Goal: Task Accomplishment & Management: Complete application form

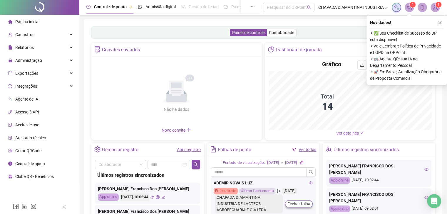
click at [440, 27] on div "Novidades ! ⚬ ✅ Seu Checklist de Sucesso do DP está disponível ⚬ Vale Lembrar: …" at bounding box center [406, 51] width 80 height 70
click at [441, 24] on icon "close" at bounding box center [439, 22] width 3 height 3
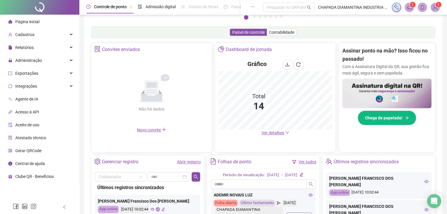
scroll to position [86, 0]
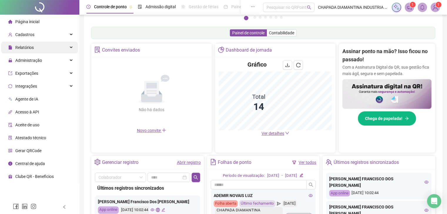
click at [50, 51] on div "Relatórios" at bounding box center [39, 48] width 77 height 12
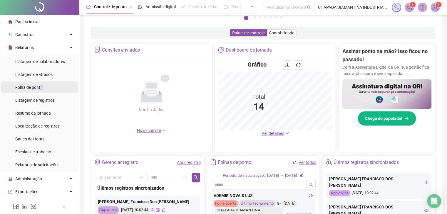
click at [42, 87] on span "Folha de ponto" at bounding box center [28, 87] width 27 height 5
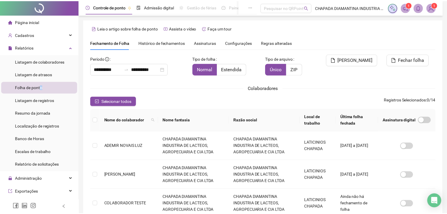
scroll to position [13, 0]
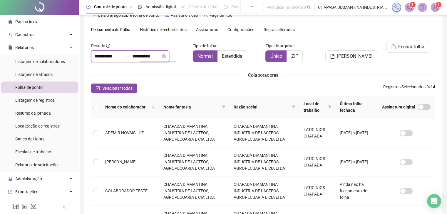
click at [145, 58] on input "**********" at bounding box center [146, 56] width 28 height 7
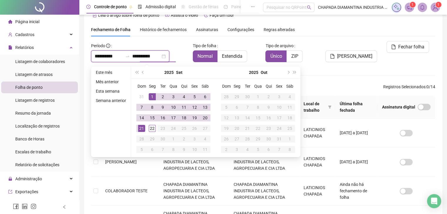
type input "**********"
click at [153, 131] on div "22" at bounding box center [152, 128] width 7 height 7
click at [335, 63] on div "[PERSON_NAME]" at bounding box center [350, 54] width 58 height 26
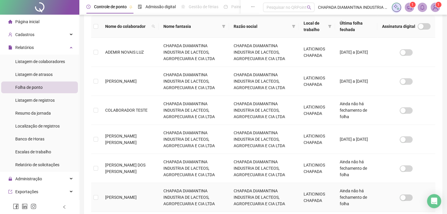
scroll to position [0, 0]
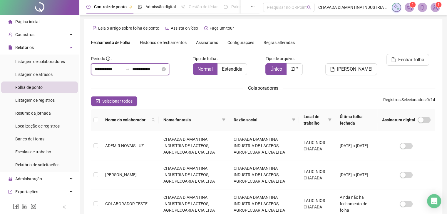
click at [123, 71] on input "**********" at bounding box center [109, 69] width 28 height 7
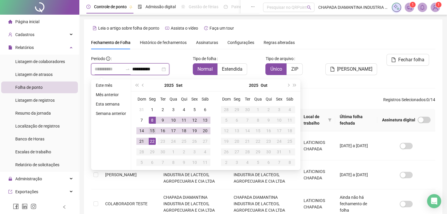
type input "**********"
click at [148, 129] on td "15" at bounding box center [152, 131] width 11 height 11
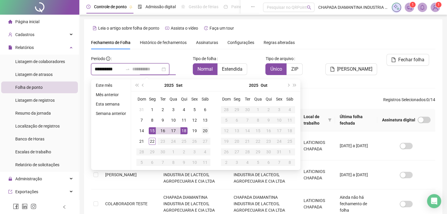
type input "**********"
click at [204, 132] on div "20" at bounding box center [204, 130] width 7 height 7
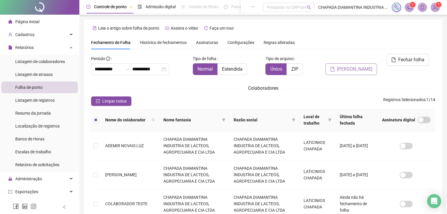
click at [349, 66] on span "[PERSON_NAME]" at bounding box center [354, 69] width 35 height 7
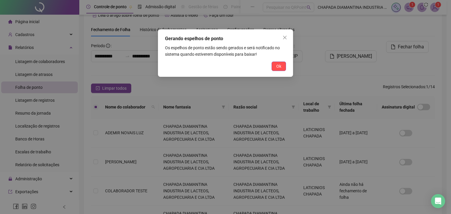
drag, startPoint x: 280, startPoint y: 63, endPoint x: 283, endPoint y: 65, distance: 4.0
click at [280, 64] on span "Ok" at bounding box center [278, 66] width 5 height 6
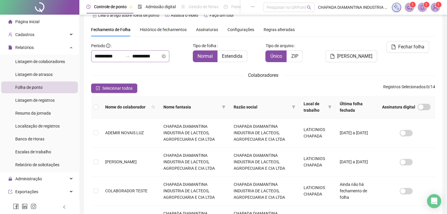
drag, startPoint x: 104, startPoint y: 51, endPoint x: 104, endPoint y: 56, distance: 5.0
click at [104, 54] on div "**********" at bounding box center [130, 56] width 78 height 12
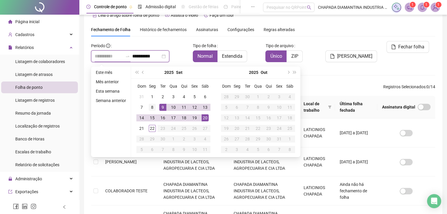
type input "**********"
click at [154, 110] on div "8" at bounding box center [152, 107] width 7 height 7
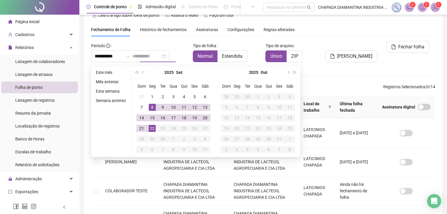
click at [151, 127] on div "22" at bounding box center [152, 128] width 7 height 7
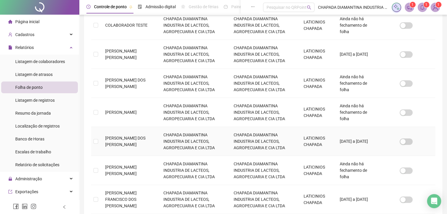
scroll to position [189, 0]
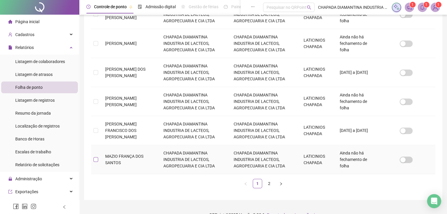
click at [93, 161] on label at bounding box center [95, 159] width 5 height 6
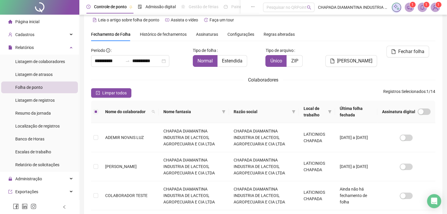
scroll to position [0, 0]
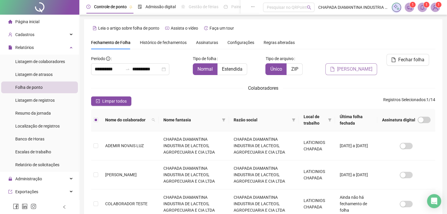
click at [348, 66] on span "[PERSON_NAME]" at bounding box center [354, 69] width 35 height 7
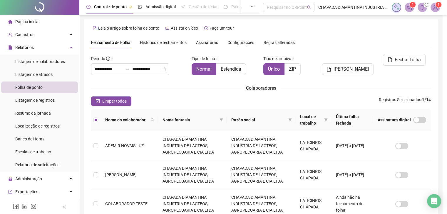
scroll to position [13, 0]
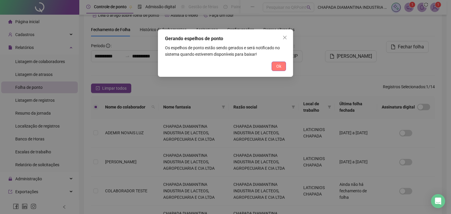
click at [281, 66] on button "Ok" at bounding box center [279, 66] width 14 height 9
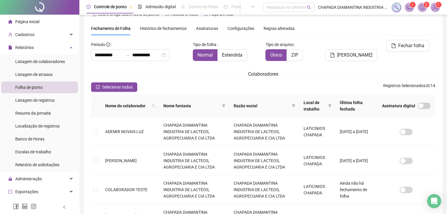
scroll to position [0, 0]
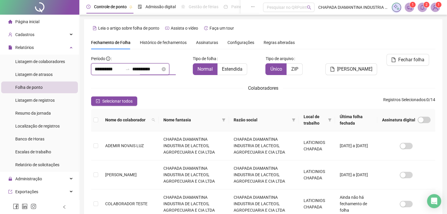
click at [145, 70] on input "**********" at bounding box center [146, 69] width 28 height 7
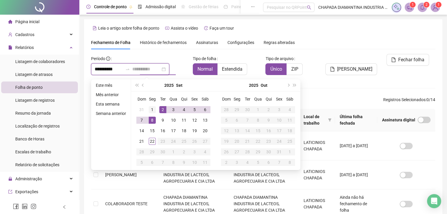
type input "**********"
click at [150, 109] on div "1" at bounding box center [152, 109] width 7 height 7
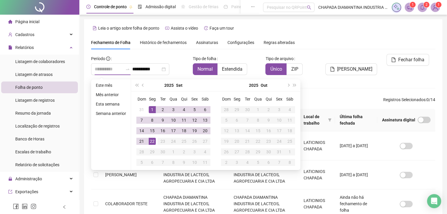
click at [152, 138] on div "22" at bounding box center [152, 141] width 7 height 7
type input "**********"
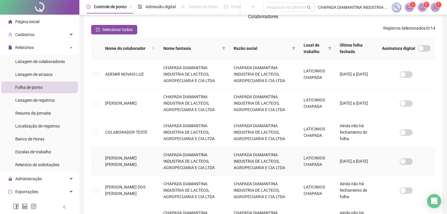
click at [95, 164] on td at bounding box center [95, 161] width 9 height 29
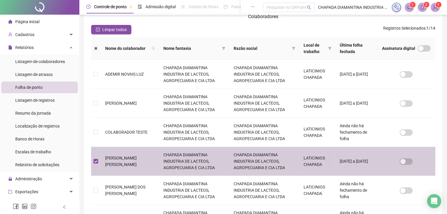
scroll to position [13, 0]
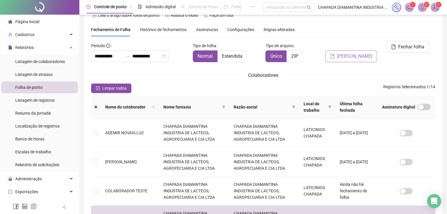
click at [363, 53] on span "[PERSON_NAME]" at bounding box center [354, 56] width 35 height 7
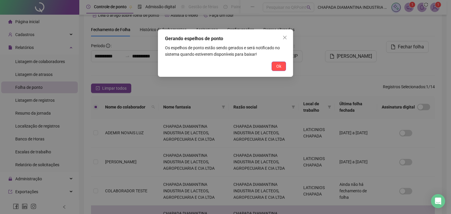
drag, startPoint x: 278, startPoint y: 63, endPoint x: 275, endPoint y: 65, distance: 4.4
click at [276, 63] on button "Ok" at bounding box center [279, 66] width 14 height 9
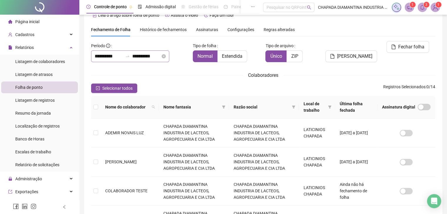
click at [153, 60] on div "**********" at bounding box center [130, 56] width 78 height 12
drag, startPoint x: 41, startPoint y: 22, endPoint x: 53, endPoint y: 24, distance: 11.9
click at [41, 21] on li "Página inicial" at bounding box center [39, 22] width 77 height 12
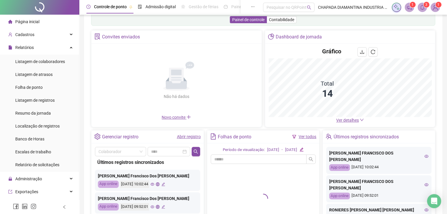
click at [186, 139] on div "Abrir registro" at bounding box center [189, 137] width 24 height 6
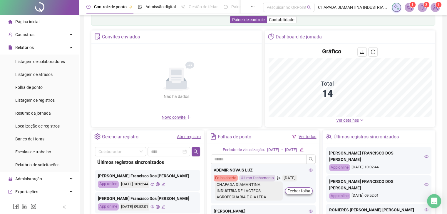
click at [186, 134] on link "Abrir registro" at bounding box center [189, 136] width 24 height 5
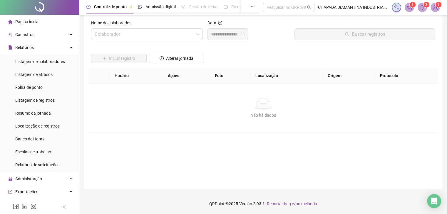
scroll to position [7, 0]
click at [175, 38] on input "search" at bounding box center [144, 34] width 99 height 11
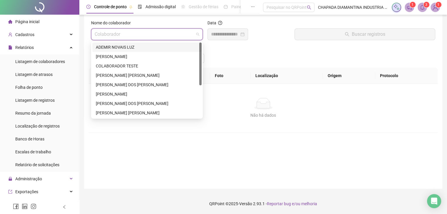
click at [154, 47] on div "ADEMIR NOVAIS LUZ" at bounding box center [147, 47] width 102 height 6
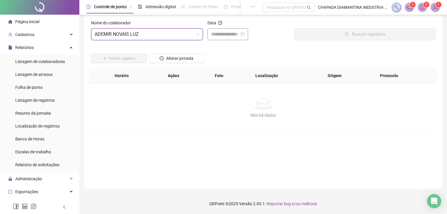
click at [215, 36] on div at bounding box center [227, 34] width 41 height 12
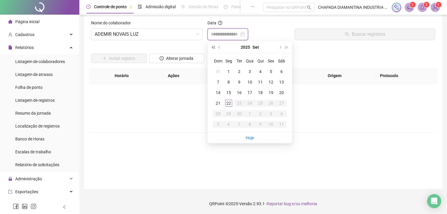
click at [215, 42] on body "Página inicial Cadastros Relatórios Listagem de colaboradores Listagem de atras…" at bounding box center [223, 100] width 447 height 214
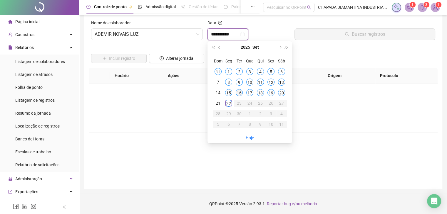
type input "**********"
click at [285, 92] on td "20" at bounding box center [281, 92] width 11 height 11
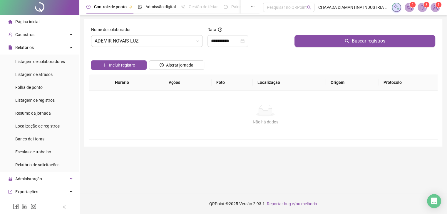
scroll to position [0, 0]
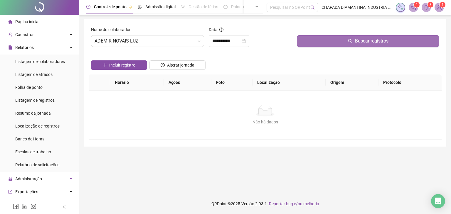
click at [316, 40] on button "Buscar registros" at bounding box center [368, 41] width 142 height 12
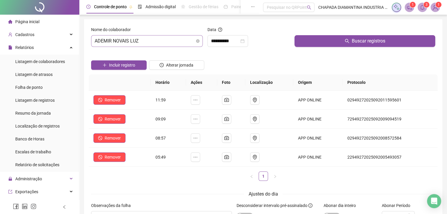
drag, startPoint x: 147, startPoint y: 40, endPoint x: 150, endPoint y: 42, distance: 3.8
click at [150, 42] on span "ADEMIR NOVAIS LUZ" at bounding box center [147, 41] width 105 height 11
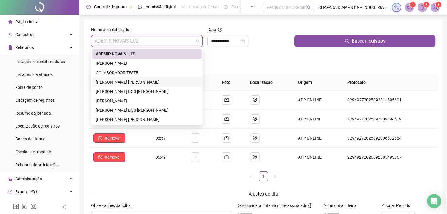
click at [140, 82] on div "[PERSON_NAME] [PERSON_NAME]" at bounding box center [147, 82] width 102 height 6
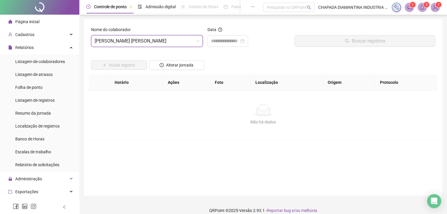
click at [228, 47] on div "Data" at bounding box center [248, 38] width 87 height 25
drag, startPoint x: 224, startPoint y: 46, endPoint x: 222, endPoint y: 52, distance: 6.3
click at [224, 47] on div "Data" at bounding box center [248, 38] width 87 height 25
click at [222, 44] on input at bounding box center [225, 41] width 28 height 7
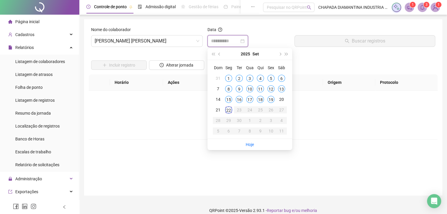
type input "**********"
drag, startPoint x: 144, startPoint y: 105, endPoint x: 148, endPoint y: 106, distance: 4.4
click at [146, 106] on div "Não há dados" at bounding box center [263, 111] width 334 height 12
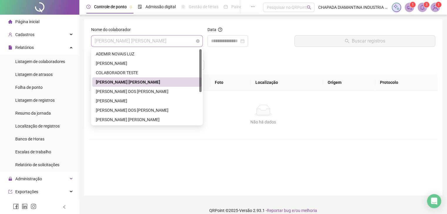
click at [186, 42] on span "[PERSON_NAME] [PERSON_NAME]" at bounding box center [147, 41] width 105 height 11
click at [156, 91] on div "[PERSON_NAME] DOS [PERSON_NAME]" at bounding box center [147, 91] width 102 height 6
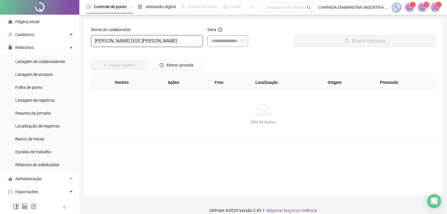
click at [222, 46] on div at bounding box center [227, 41] width 41 height 12
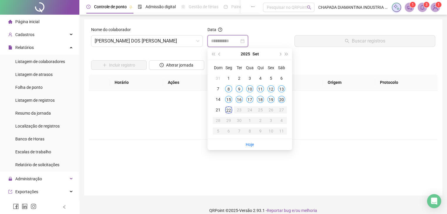
type input "**********"
click at [279, 100] on div "20" at bounding box center [281, 99] width 7 height 7
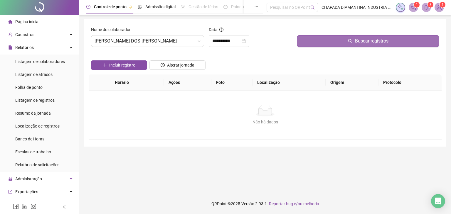
click at [319, 45] on button "Buscar registros" at bounding box center [368, 41] width 142 height 12
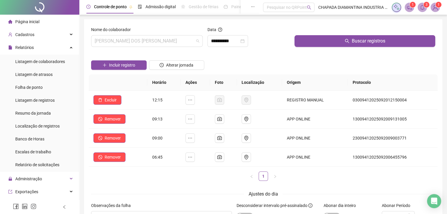
drag, startPoint x: 174, startPoint y: 45, endPoint x: 167, endPoint y: 50, distance: 9.2
click at [174, 43] on span "[PERSON_NAME] DOS [PERSON_NAME]" at bounding box center [147, 41] width 105 height 11
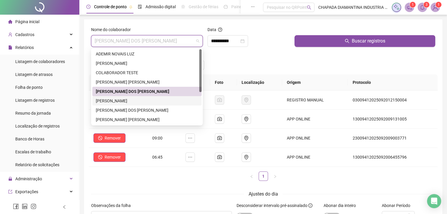
click at [114, 101] on div "[PERSON_NAME]" at bounding box center [147, 101] width 102 height 6
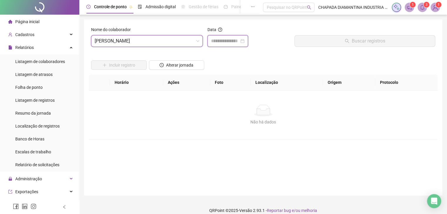
click at [237, 43] on input at bounding box center [225, 41] width 28 height 7
type input "**********"
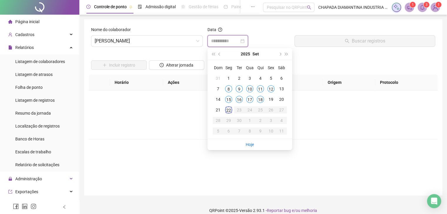
type input "**********"
click at [229, 108] on div "22" at bounding box center [228, 110] width 7 height 7
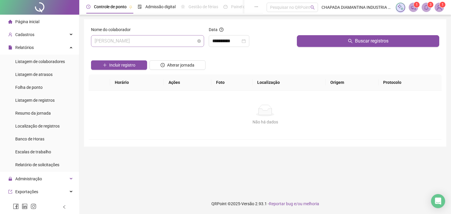
drag, startPoint x: 144, startPoint y: 42, endPoint x: 146, endPoint y: 46, distance: 4.8
click at [146, 45] on span "[PERSON_NAME]" at bounding box center [148, 41] width 106 height 11
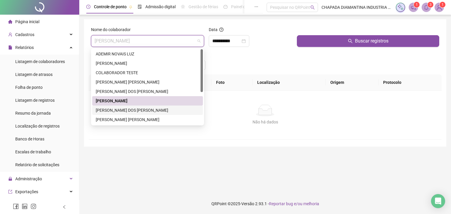
click at [126, 110] on div "[PERSON_NAME] DOS [PERSON_NAME]" at bounding box center [148, 110] width 104 height 6
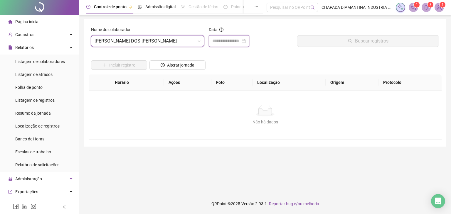
click at [218, 41] on input at bounding box center [226, 41] width 28 height 7
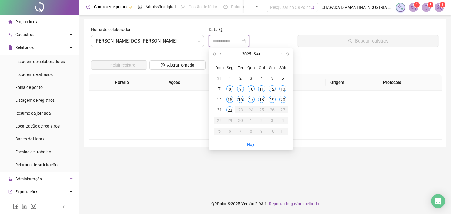
type input "**********"
click at [283, 102] on div "20" at bounding box center [282, 99] width 7 height 7
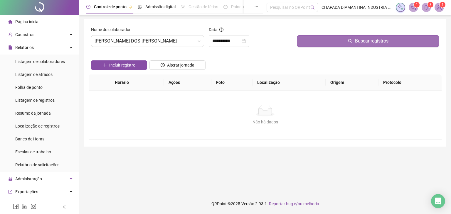
drag, startPoint x: 319, startPoint y: 43, endPoint x: 317, endPoint y: 46, distance: 3.9
click at [319, 44] on button "Buscar registros" at bounding box center [368, 41] width 142 height 12
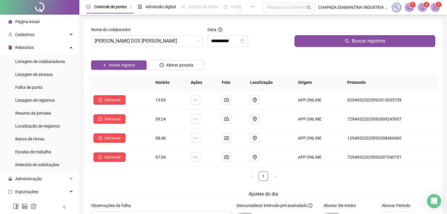
drag, startPoint x: 167, startPoint y: 43, endPoint x: 169, endPoint y: 48, distance: 5.4
click at [169, 44] on span "[PERSON_NAME] DOS [PERSON_NAME]" at bounding box center [147, 41] width 105 height 11
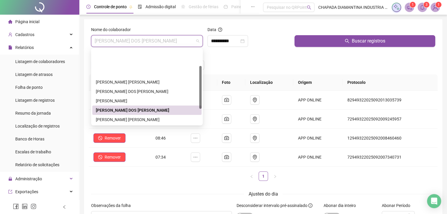
scroll to position [56, 0]
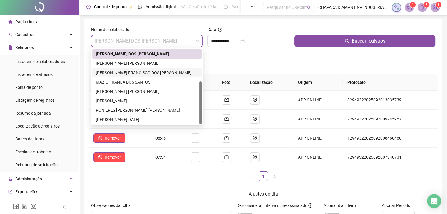
click at [133, 73] on div "[PERSON_NAME] FRANCISCO DOS [PERSON_NAME]" at bounding box center [147, 73] width 102 height 6
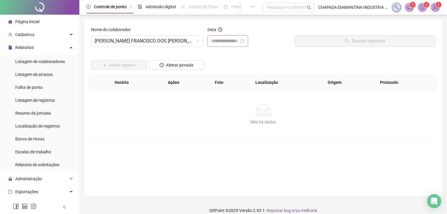
drag, startPoint x: 217, startPoint y: 49, endPoint x: 219, endPoint y: 43, distance: 6.1
click at [217, 48] on div "Data" at bounding box center [248, 38] width 87 height 25
drag, startPoint x: 220, startPoint y: 40, endPoint x: 210, endPoint y: 57, distance: 20.0
click at [219, 43] on input at bounding box center [225, 41] width 28 height 7
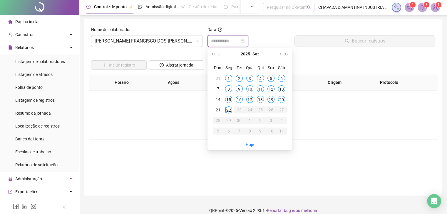
type input "**********"
click at [279, 102] on td "20" at bounding box center [281, 99] width 11 height 11
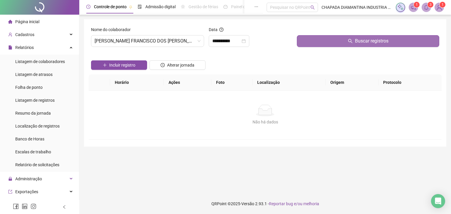
click at [311, 47] on button "Buscar registros" at bounding box center [368, 41] width 142 height 12
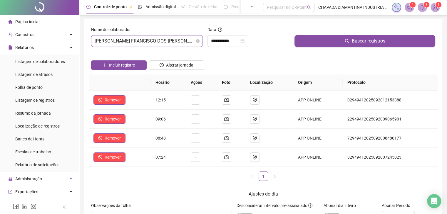
click at [170, 42] on span "[PERSON_NAME] FRANCISCO DOS [PERSON_NAME]" at bounding box center [147, 41] width 105 height 11
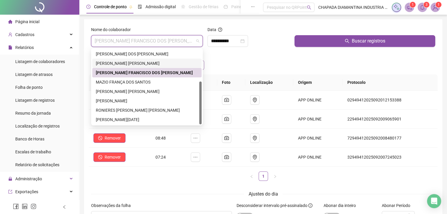
drag, startPoint x: 151, startPoint y: 64, endPoint x: 154, endPoint y: 61, distance: 4.2
click at [152, 63] on div "[PERSON_NAME] [PERSON_NAME]" at bounding box center [147, 63] width 102 height 6
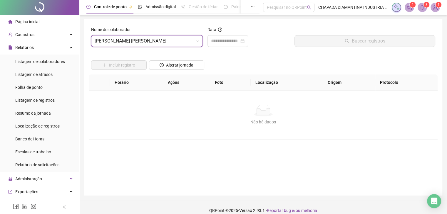
click at [234, 33] on div "Data" at bounding box center [248, 30] width 82 height 9
click at [235, 38] on input at bounding box center [225, 41] width 28 height 7
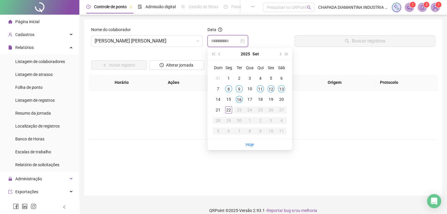
type input "**********"
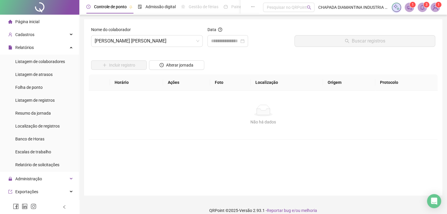
click at [178, 112] on div "Não há dados" at bounding box center [263, 111] width 334 height 12
click at [194, 47] on div "[PERSON_NAME] [PERSON_NAME]" at bounding box center [147, 41] width 112 height 12
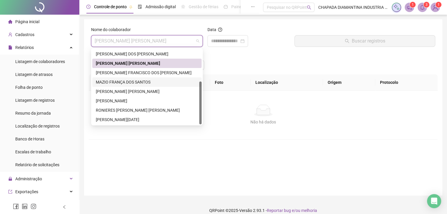
click at [149, 81] on div "MAZIO FRANÇA DOS SANTOS" at bounding box center [147, 82] width 102 height 6
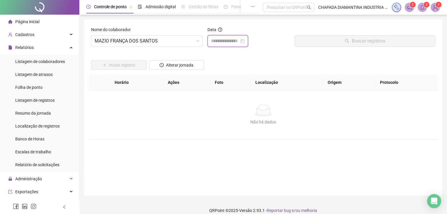
click at [239, 39] on input at bounding box center [225, 41] width 28 height 7
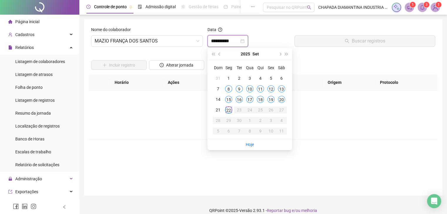
type input "**********"
click at [283, 103] on td "20" at bounding box center [281, 99] width 11 height 11
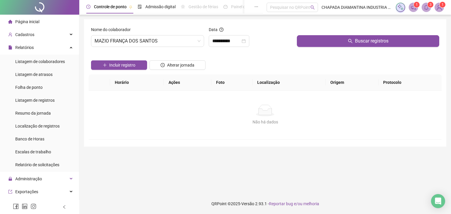
click at [305, 46] on button "Buscar registros" at bounding box center [368, 41] width 142 height 12
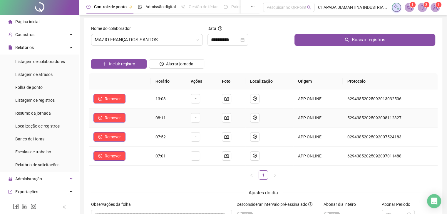
scroll to position [0, 0]
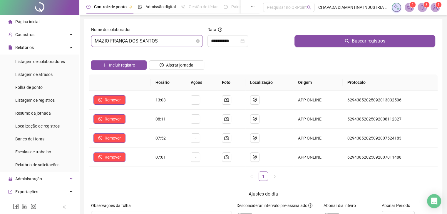
click at [156, 46] on div "Nome do colaborador MAZIO FRANÇA DOS [PERSON_NAME]" at bounding box center [147, 38] width 116 height 25
drag, startPoint x: 159, startPoint y: 44, endPoint x: 161, endPoint y: 48, distance: 4.0
click at [160, 44] on span "MAZIO FRANÇA DOS SANTOS" at bounding box center [147, 41] width 105 height 11
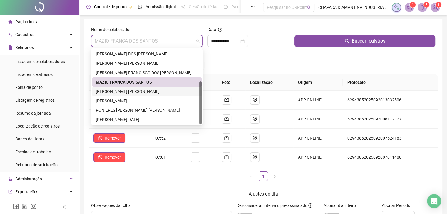
click at [144, 92] on div "[PERSON_NAME] [PERSON_NAME]" at bounding box center [147, 91] width 102 height 6
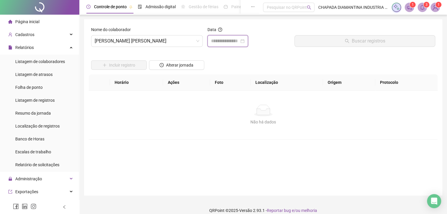
drag, startPoint x: 237, startPoint y: 38, endPoint x: 236, endPoint y: 47, distance: 8.9
click at [237, 38] on input at bounding box center [225, 41] width 28 height 7
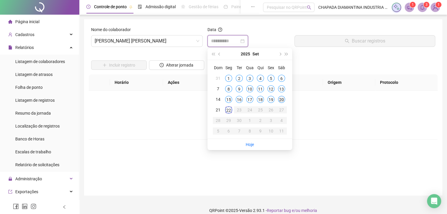
type input "**********"
click at [281, 98] on div "20" at bounding box center [281, 99] width 7 height 7
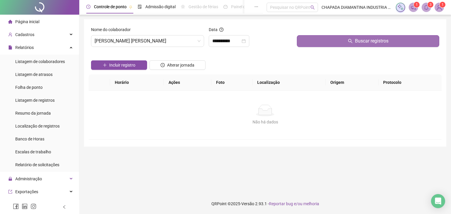
click at [317, 44] on button "Buscar registros" at bounding box center [368, 41] width 142 height 12
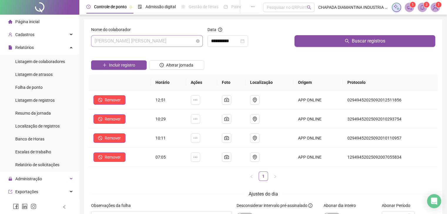
click at [187, 44] on span "[PERSON_NAME] [PERSON_NAME]" at bounding box center [147, 41] width 105 height 11
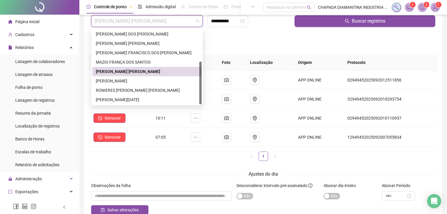
scroll to position [29, 0]
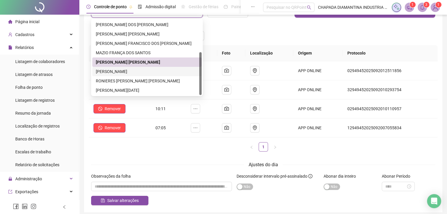
drag, startPoint x: 123, startPoint y: 75, endPoint x: 127, endPoint y: 73, distance: 5.3
click at [124, 74] on div "[PERSON_NAME]" at bounding box center [146, 71] width 109 height 9
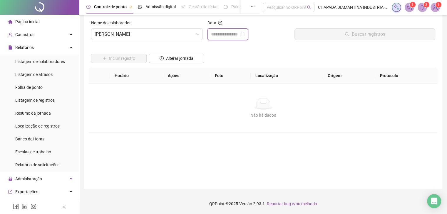
click at [231, 34] on input at bounding box center [225, 34] width 28 height 7
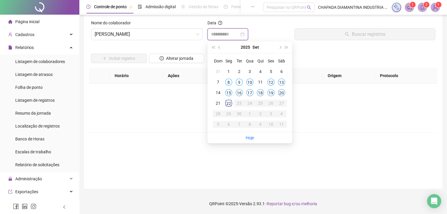
type input "**********"
click at [279, 94] on div "20" at bounding box center [281, 92] width 7 height 7
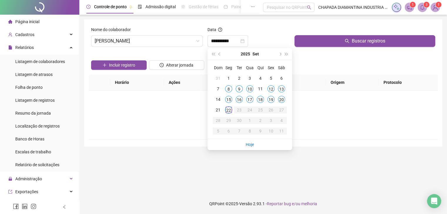
scroll to position [0, 0]
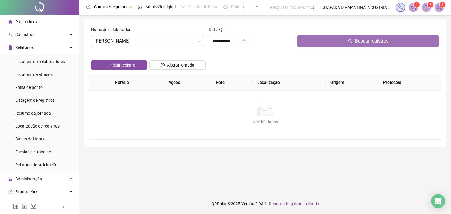
click at [306, 44] on button "Buscar registros" at bounding box center [368, 41] width 142 height 12
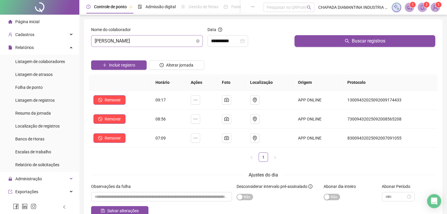
click at [177, 45] on span "[PERSON_NAME]" at bounding box center [147, 41] width 105 height 11
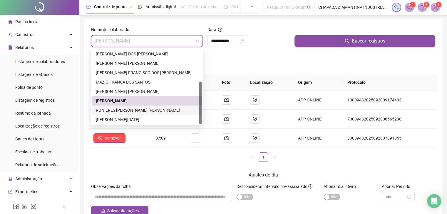
click at [144, 108] on div "RONIERES [PERSON_NAME] [PERSON_NAME]" at bounding box center [147, 110] width 102 height 6
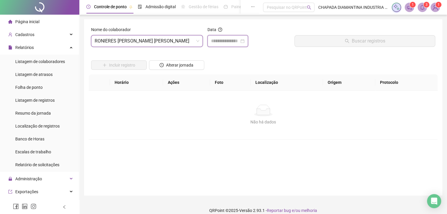
click at [217, 40] on input at bounding box center [225, 41] width 28 height 7
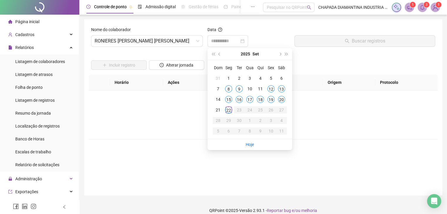
click at [228, 109] on div "22" at bounding box center [228, 110] width 7 height 7
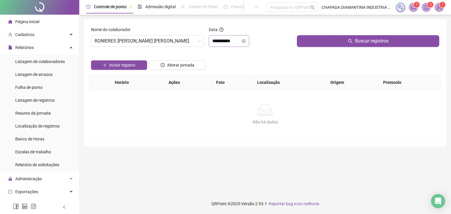
drag, startPoint x: 234, startPoint y: 36, endPoint x: 235, endPoint y: 43, distance: 7.5
click at [234, 37] on div "**********" at bounding box center [229, 41] width 41 height 12
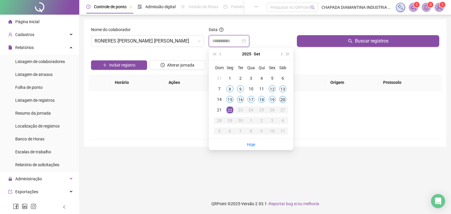
type input "**********"
drag, startPoint x: 281, startPoint y: 99, endPoint x: 273, endPoint y: 93, distance: 9.4
click at [280, 100] on div "20" at bounding box center [282, 99] width 7 height 7
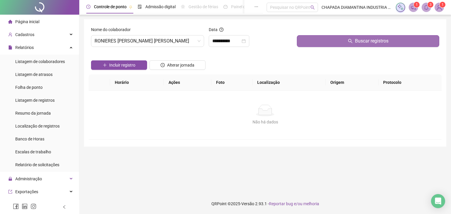
click at [316, 43] on button "Buscar registros" at bounding box center [368, 41] width 142 height 12
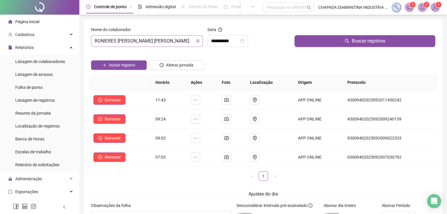
drag, startPoint x: 161, startPoint y: 42, endPoint x: 166, endPoint y: 43, distance: 4.5
click at [164, 43] on span "RONIERES [PERSON_NAME] [PERSON_NAME]" at bounding box center [147, 41] width 105 height 11
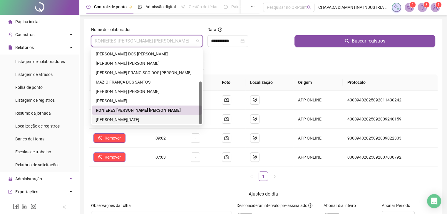
click at [144, 121] on div "[PERSON_NAME][DATE]" at bounding box center [147, 120] width 102 height 6
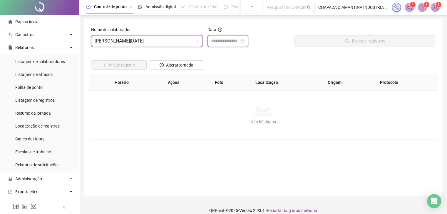
click at [234, 38] on input at bounding box center [225, 41] width 28 height 7
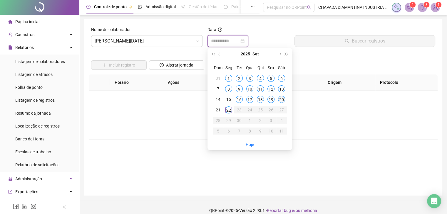
type input "**********"
click at [284, 98] on div "20" at bounding box center [281, 99] width 7 height 7
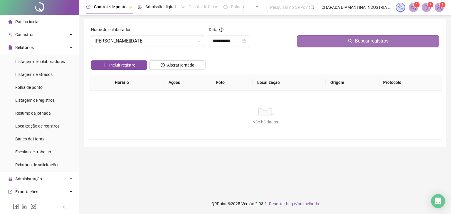
click at [317, 45] on button "Buscar registros" at bounding box center [368, 41] width 142 height 12
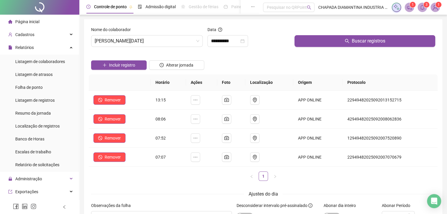
drag, startPoint x: 161, startPoint y: 38, endPoint x: 167, endPoint y: 55, distance: 18.1
click at [162, 38] on span "[PERSON_NAME][DATE]" at bounding box center [147, 41] width 105 height 11
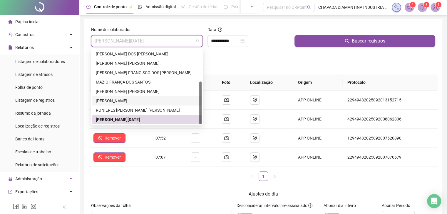
click at [136, 105] on div "[PERSON_NAME]" at bounding box center [146, 100] width 109 height 9
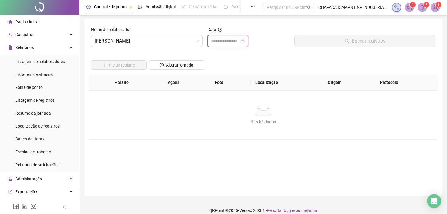
click at [233, 43] on input at bounding box center [225, 41] width 28 height 7
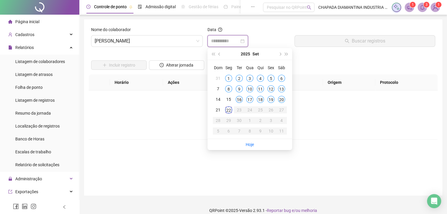
type input "**********"
click at [280, 100] on div "20" at bounding box center [281, 99] width 7 height 7
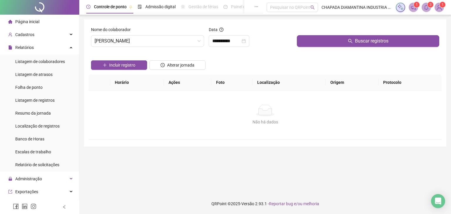
drag, startPoint x: 321, startPoint y: 44, endPoint x: 324, endPoint y: 51, distance: 7.1
click at [324, 51] on div "Buscar registros" at bounding box center [367, 38] width 147 height 25
click at [321, 55] on div "Incluir registro Alterar jornada" at bounding box center [265, 63] width 351 height 23
drag, startPoint x: 320, startPoint y: 52, endPoint x: 317, endPoint y: 53, distance: 3.2
click at [318, 53] on div "Incluir registro Alterar jornada" at bounding box center [265, 63] width 351 height 23
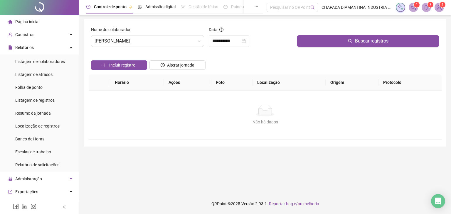
click at [317, 53] on div "Incluir registro Alterar jornada" at bounding box center [265, 63] width 351 height 23
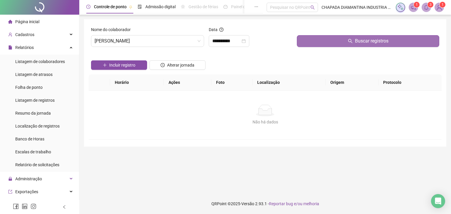
click at [349, 43] on button "Buscar registros" at bounding box center [368, 41] width 142 height 12
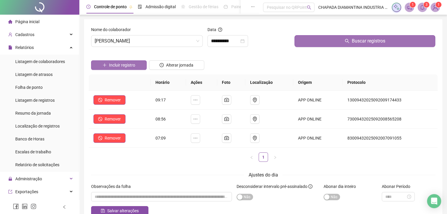
click at [133, 65] on span "Incluir registro" at bounding box center [122, 65] width 26 height 6
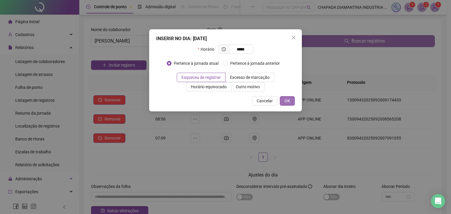
type input "*****"
click at [288, 102] on span "OK" at bounding box center [287, 101] width 6 height 6
